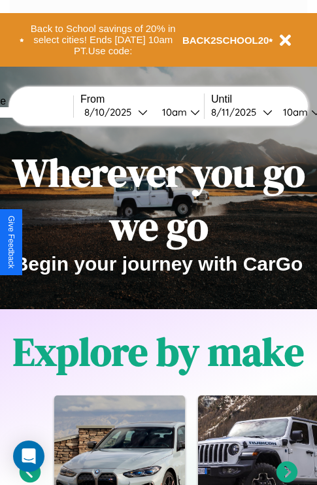
scroll to position [201, 0]
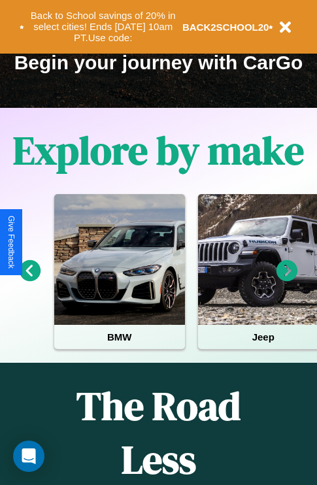
click at [287, 280] on icon at bounding box center [288, 271] width 22 height 22
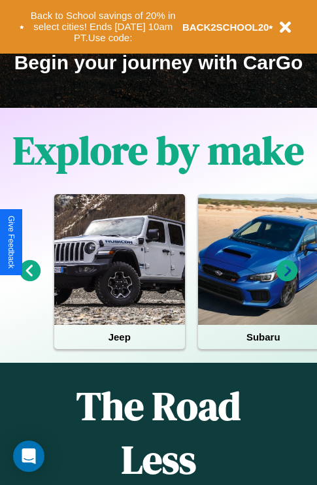
click at [29, 280] on icon at bounding box center [31, 271] width 22 height 22
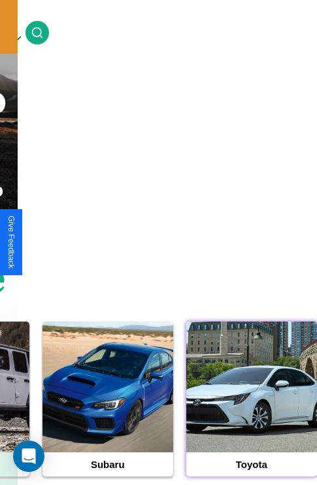
click at [251, 408] on div at bounding box center [251, 387] width 131 height 131
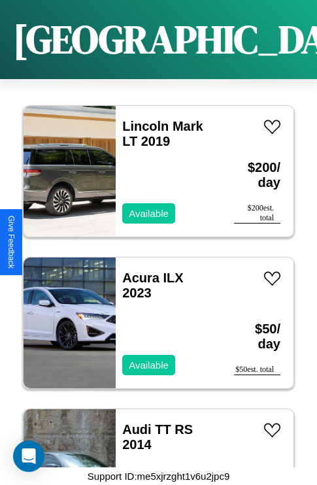
scroll to position [2933, 0]
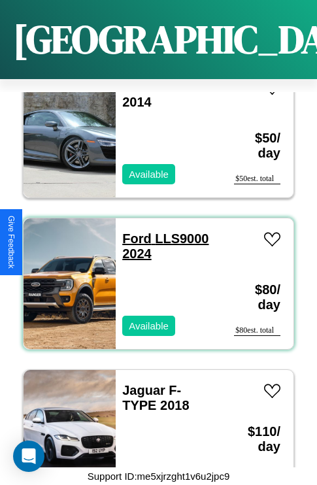
click at [133, 232] on link "Ford LLS9000 2024" at bounding box center [165, 246] width 86 height 29
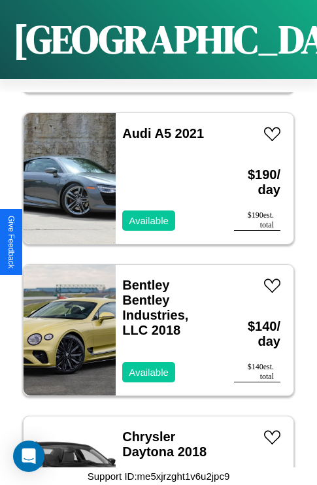
scroll to position [353, 0]
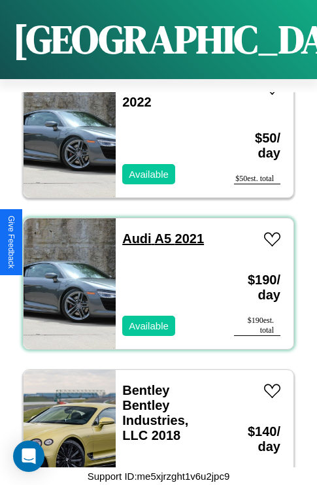
click at [133, 232] on link "Audi A5 2021" at bounding box center [163, 239] width 82 height 14
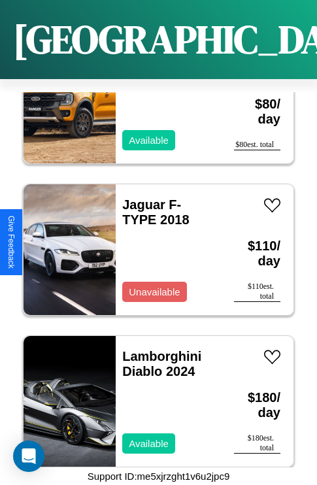
scroll to position [3236, 0]
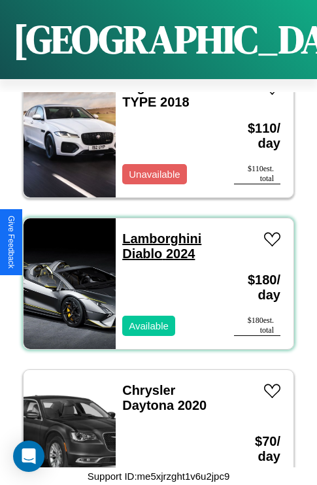
click at [158, 232] on link "Lamborghini Diablo 2024" at bounding box center [161, 246] width 79 height 29
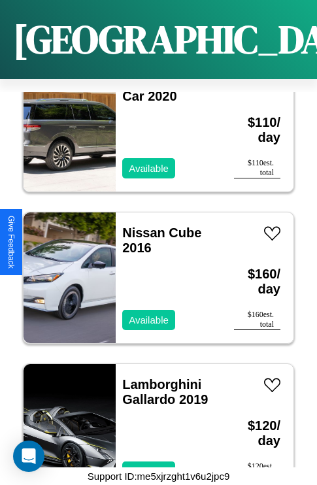
scroll to position [1870, 0]
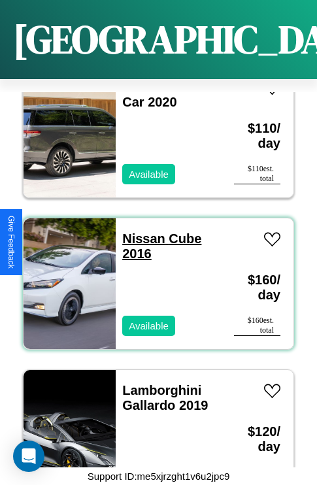
click at [140, 232] on link "Nissan Cube 2016" at bounding box center [161, 246] width 79 height 29
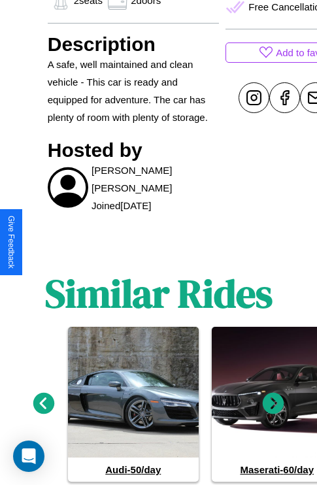
scroll to position [648, 0]
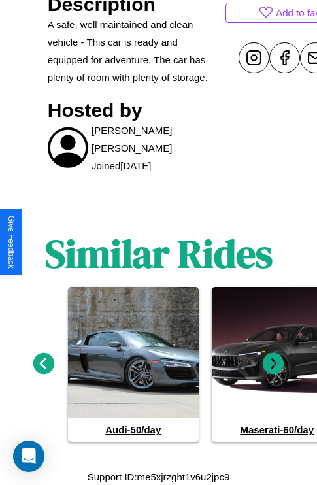
click at [273, 364] on icon at bounding box center [274, 364] width 22 height 22
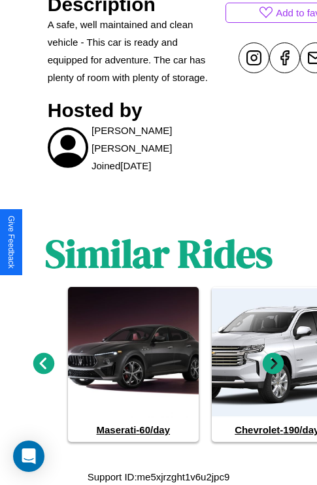
click at [273, 364] on icon at bounding box center [274, 364] width 22 height 22
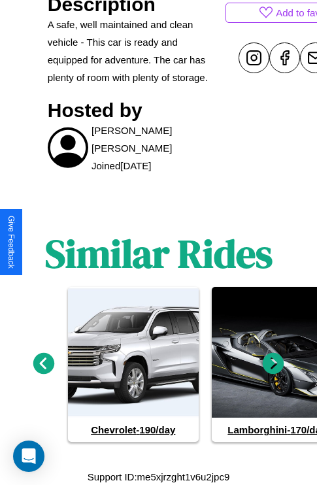
click at [43, 364] on icon at bounding box center [44, 364] width 22 height 22
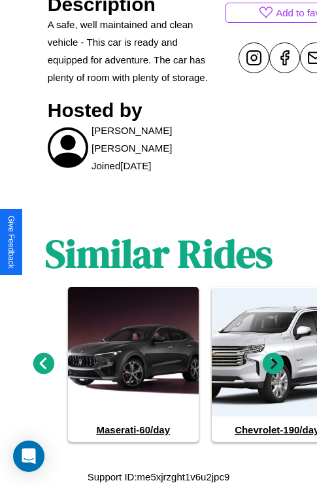
click at [273, 364] on icon at bounding box center [274, 364] width 22 height 22
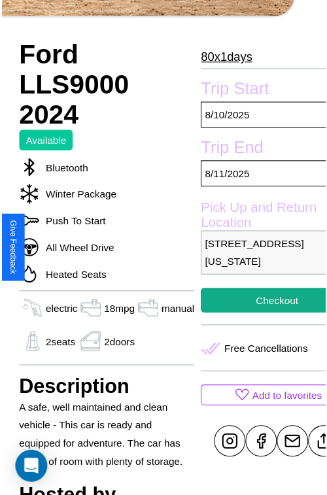
scroll to position [143, 52]
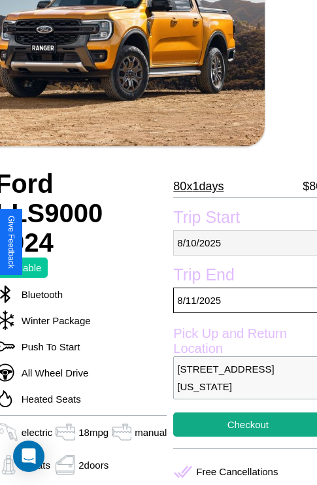
click at [243, 243] on p "[DATE]" at bounding box center [247, 243] width 149 height 26
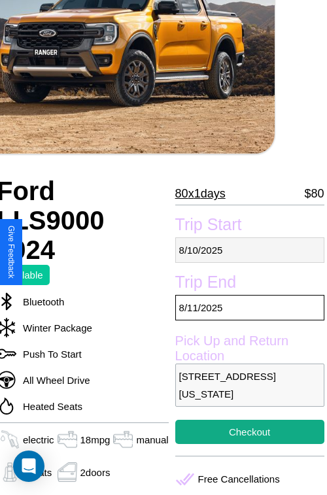
select select "*"
select select "****"
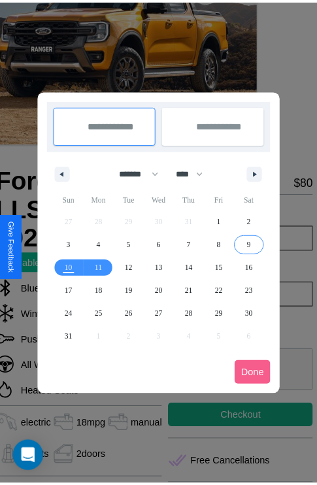
scroll to position [0, 52]
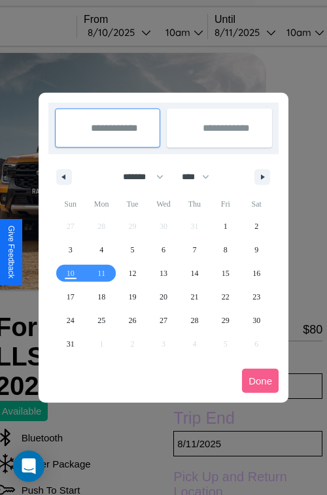
click at [137, 32] on div at bounding box center [163, 247] width 327 height 495
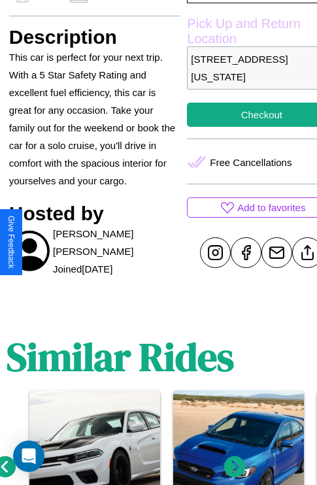
scroll to position [438, 39]
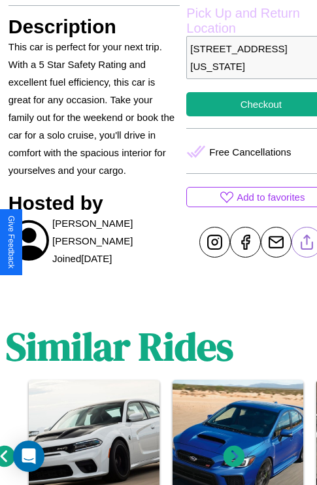
click at [307, 242] on line at bounding box center [307, 240] width 0 height 9
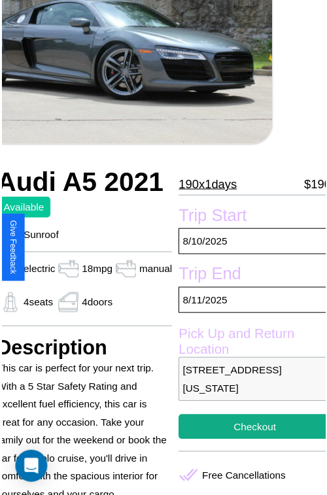
scroll to position [118, 52]
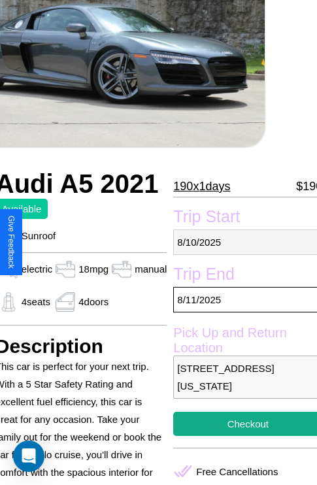
click at [243, 242] on p "[DATE]" at bounding box center [247, 243] width 149 height 26
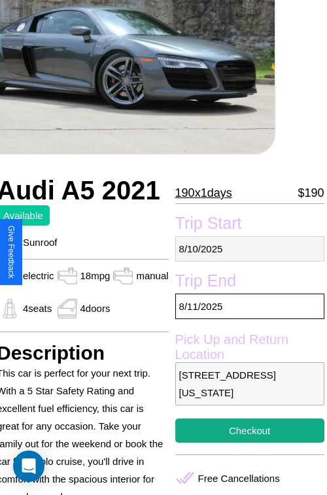
select select "*"
select select "****"
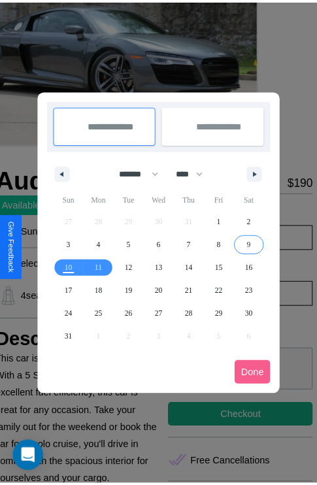
scroll to position [0, 52]
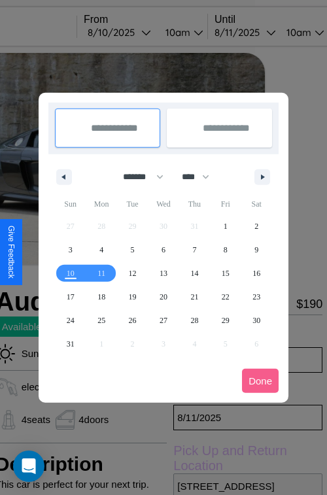
click at [137, 32] on div at bounding box center [163, 247] width 327 height 495
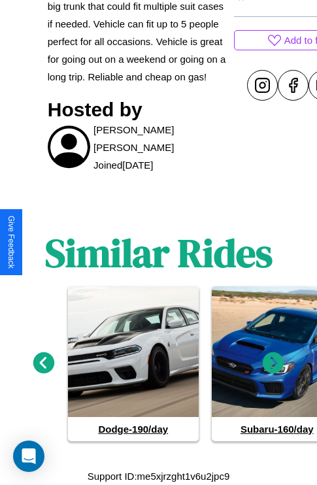
scroll to position [579, 0]
click at [273, 364] on icon at bounding box center [274, 364] width 22 height 22
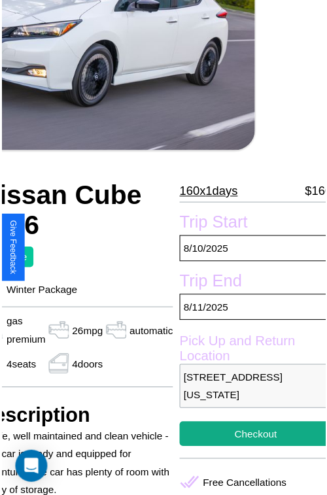
scroll to position [144, 70]
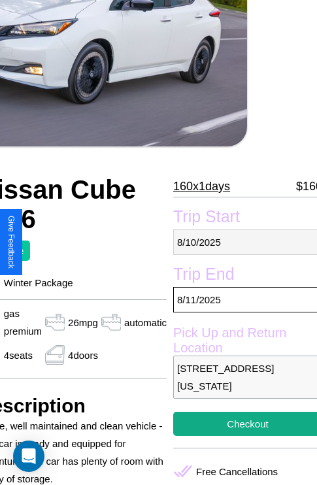
click at [242, 242] on p "[DATE]" at bounding box center [247, 243] width 149 height 26
select select "*"
select select "****"
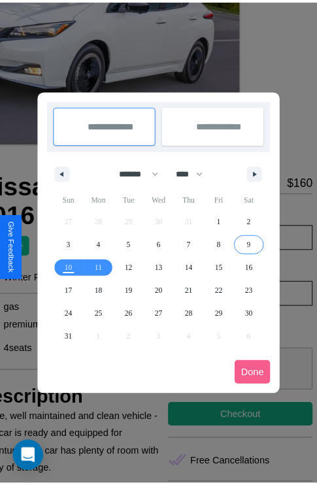
scroll to position [0, 70]
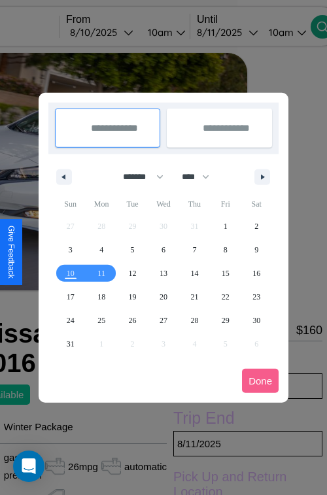
click at [120, 32] on div at bounding box center [163, 247] width 327 height 495
